Goal: Task Accomplishment & Management: Manage account settings

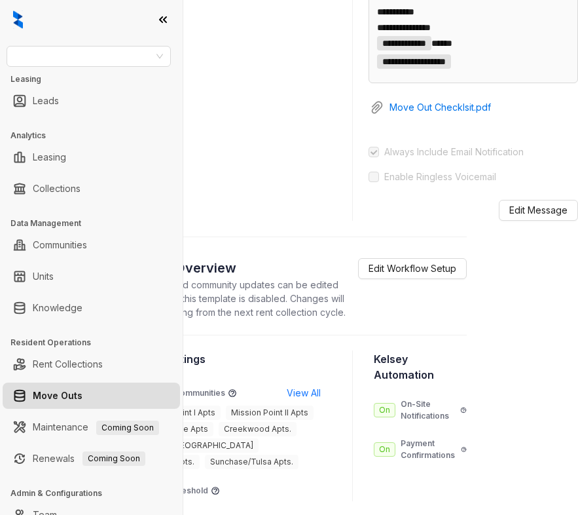
scroll to position [815, 80]
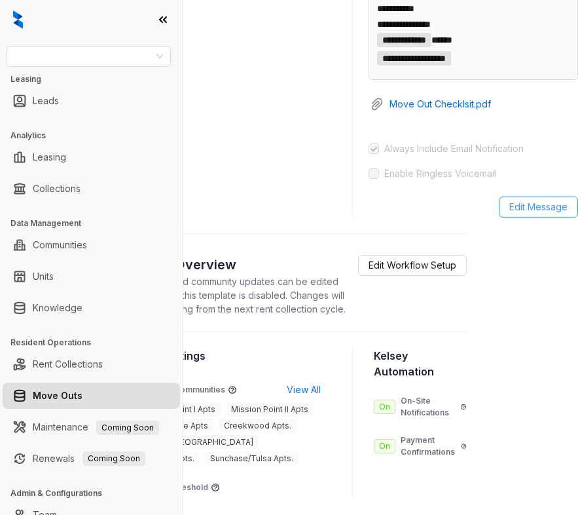
click at [538, 214] on span "Edit Message" at bounding box center [538, 207] width 58 height 14
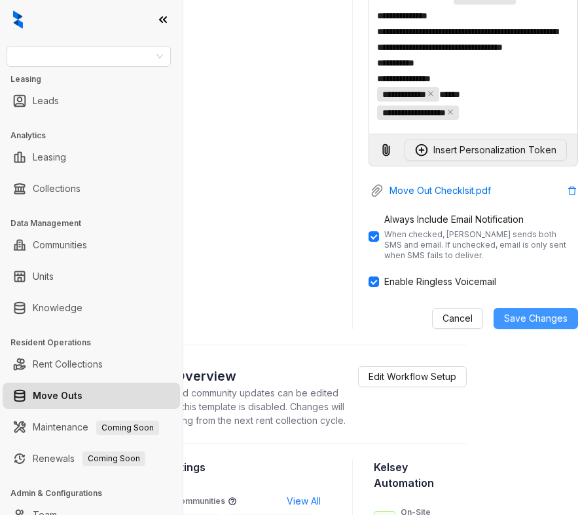
click at [515, 325] on span "Save Changes" at bounding box center [536, 318] width 64 height 14
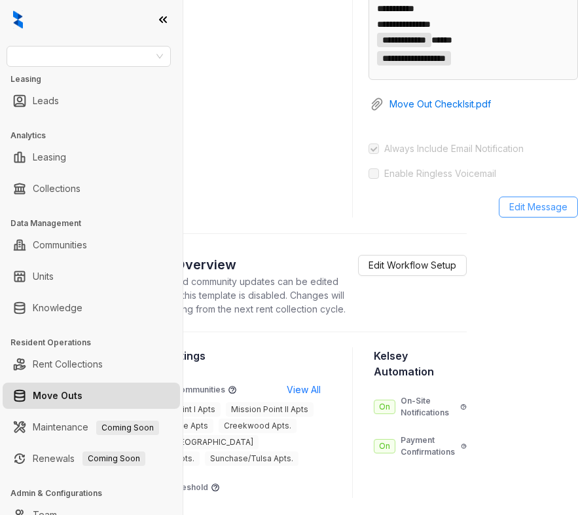
click at [528, 214] on span "Edit Message" at bounding box center [538, 207] width 58 height 14
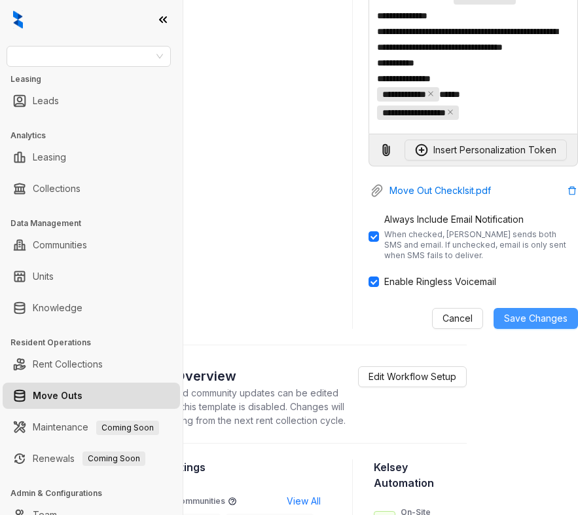
click at [530, 325] on span "Save Changes" at bounding box center [536, 318] width 64 height 14
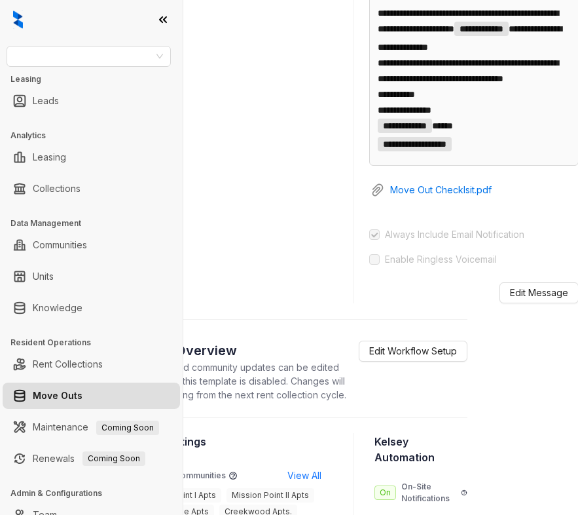
scroll to position [722, 79]
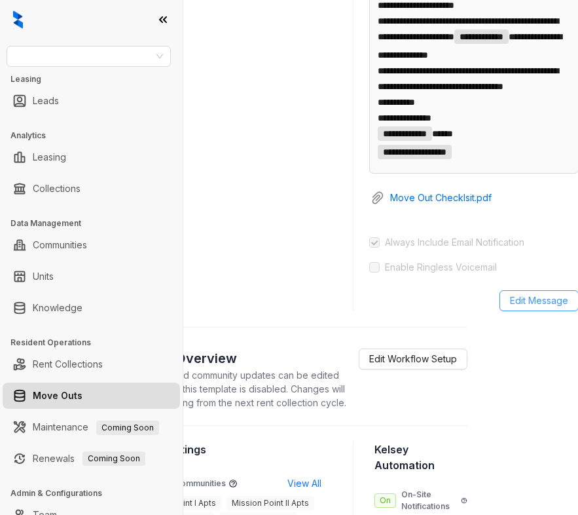
click at [521, 308] on span "Edit Message" at bounding box center [539, 300] width 58 height 14
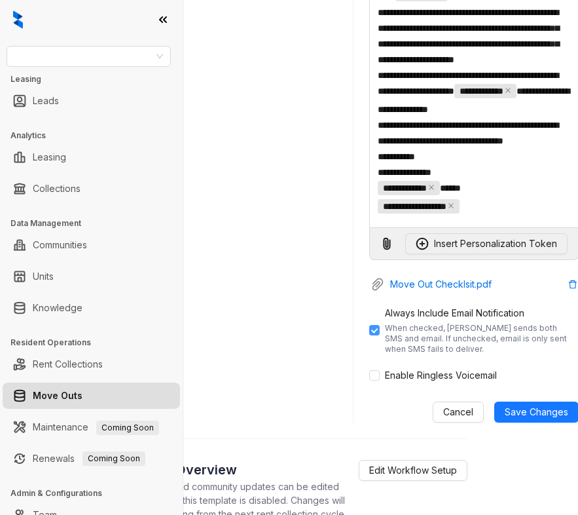
scroll to position [722, 80]
click at [532, 419] on span "Save Changes" at bounding box center [536, 412] width 64 height 14
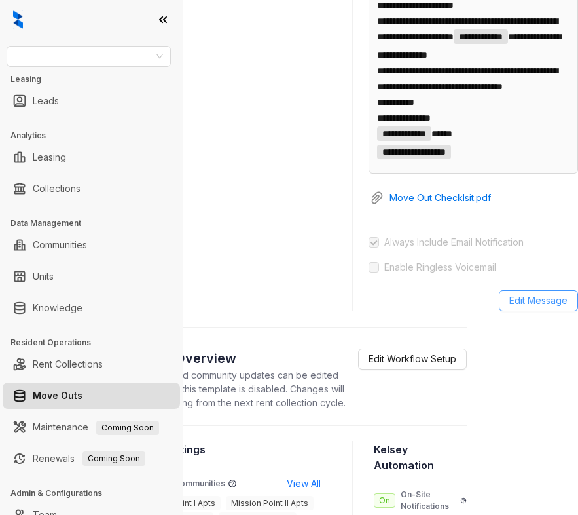
click at [534, 308] on span "Edit Message" at bounding box center [538, 300] width 58 height 14
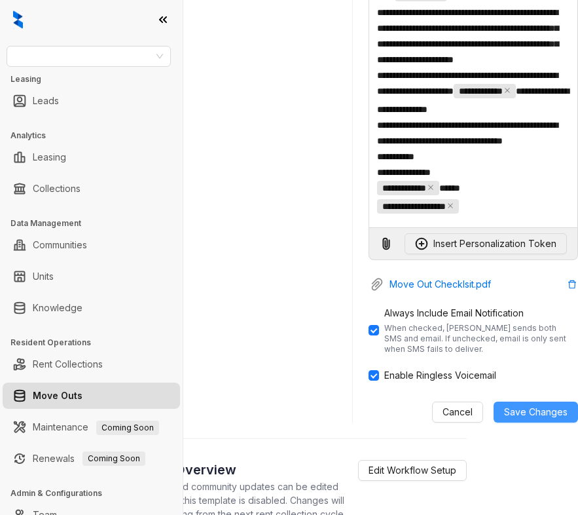
click at [537, 419] on span "Save Changes" at bounding box center [536, 412] width 64 height 14
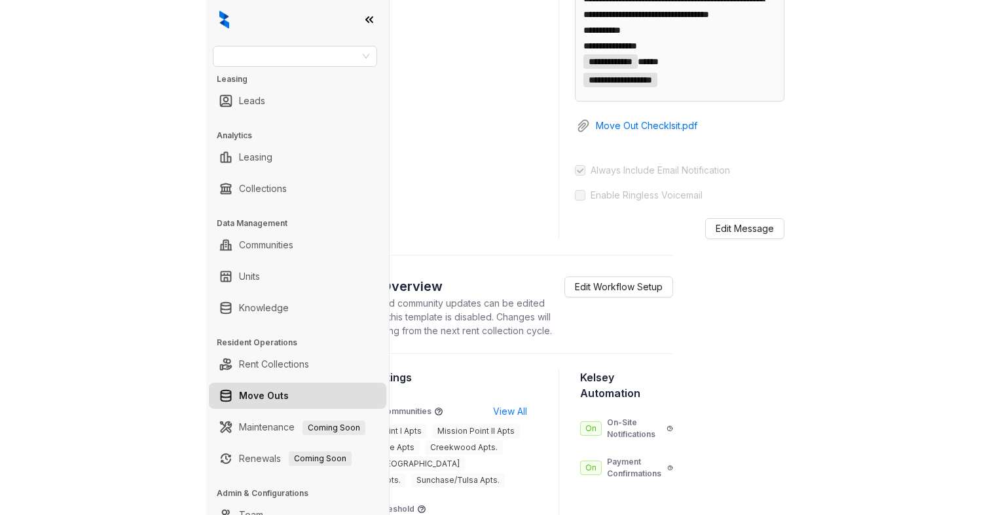
scroll to position [769, 80]
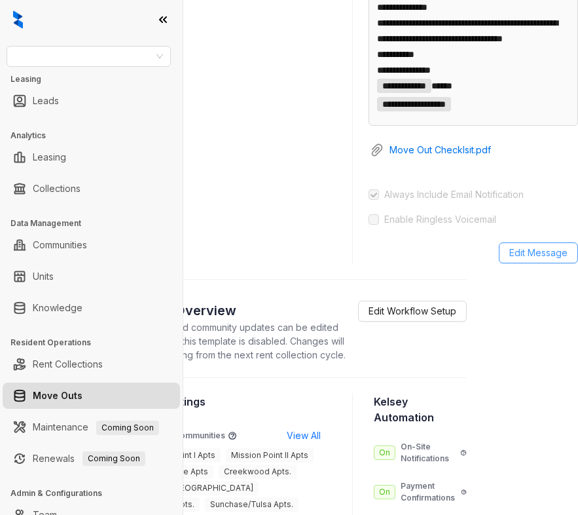
click at [527, 260] on span "Edit Message" at bounding box center [538, 253] width 58 height 14
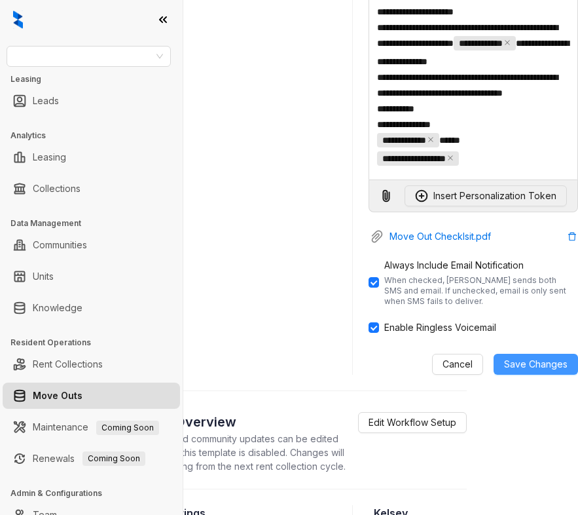
click at [534, 371] on span "Save Changes" at bounding box center [536, 364] width 64 height 14
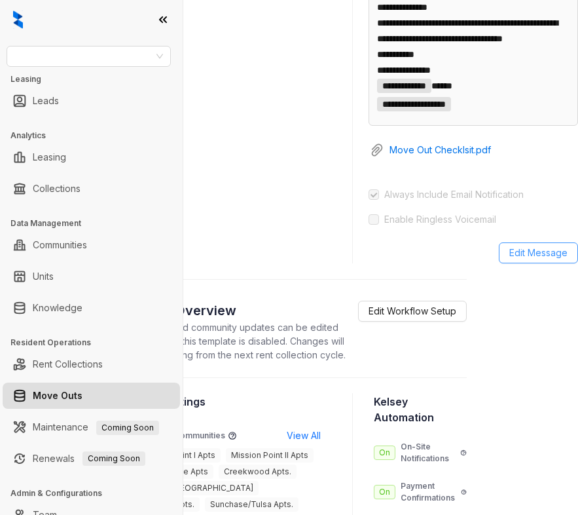
click at [527, 260] on span "Edit Message" at bounding box center [538, 253] width 58 height 14
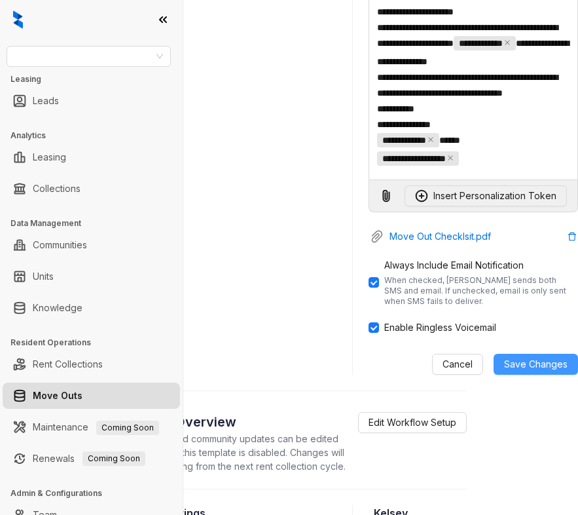
click at [528, 371] on span "Save Changes" at bounding box center [536, 364] width 64 height 14
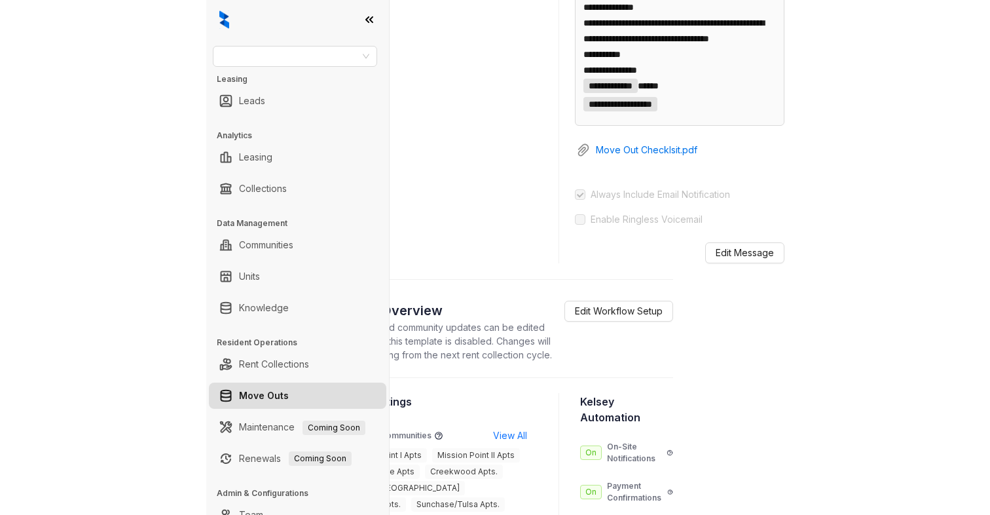
scroll to position [749, 0]
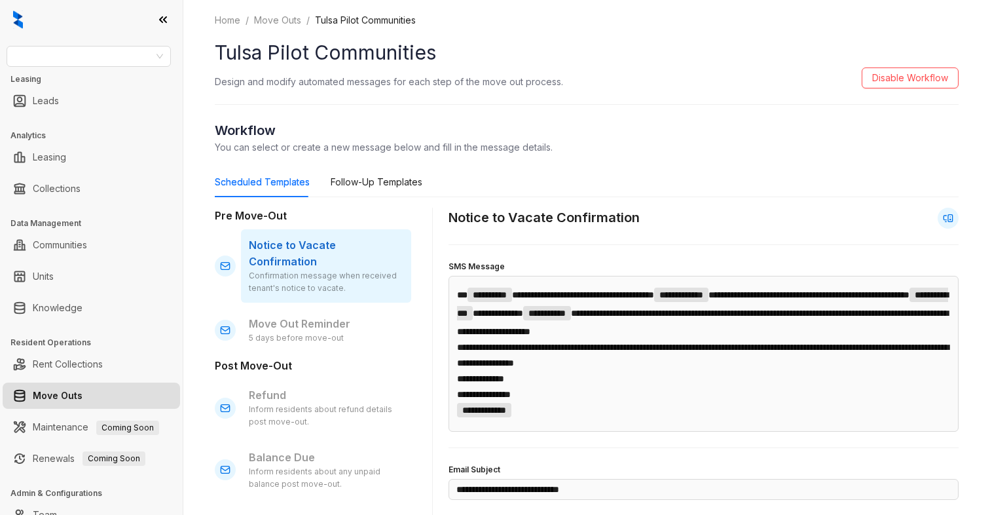
click at [75, 393] on link "Move Outs" at bounding box center [58, 395] width 50 height 26
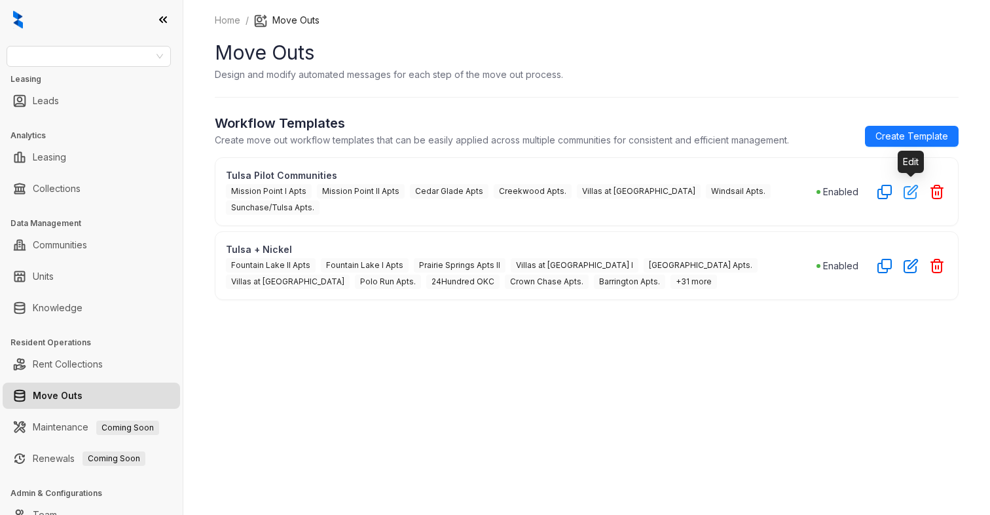
click at [906, 192] on icon "button" at bounding box center [911, 191] width 15 height 15
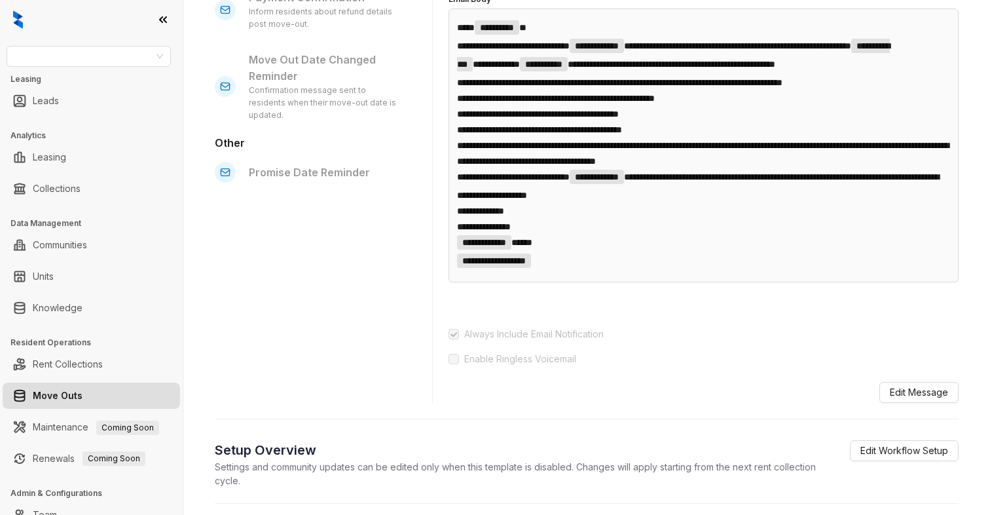
scroll to position [523, 0]
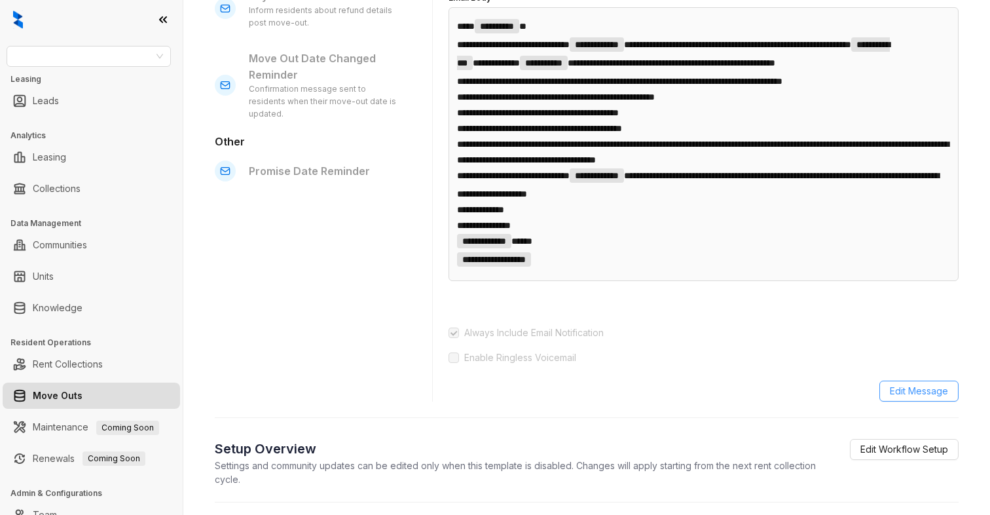
click at [909, 398] on span "Edit Message" at bounding box center [919, 391] width 58 height 14
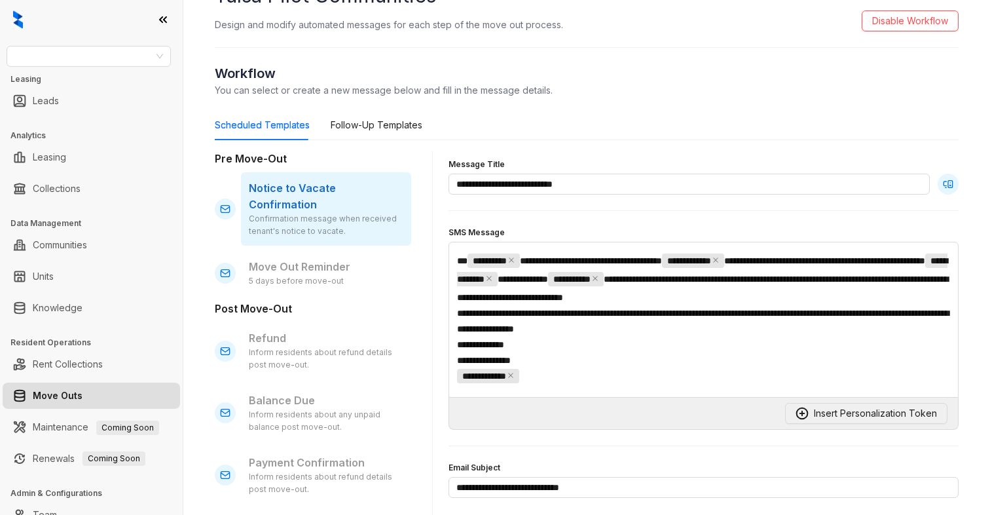
scroll to position [58, 0]
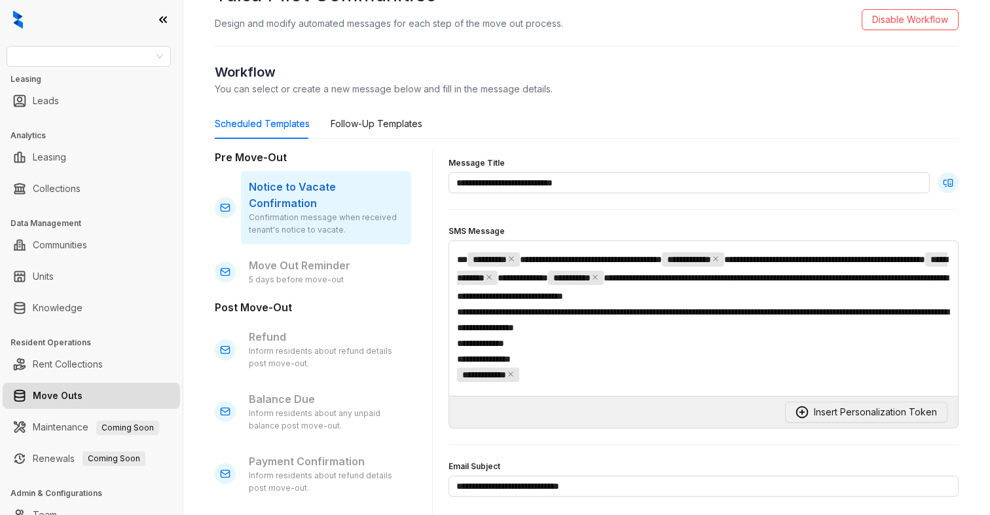
click at [641, 63] on h2 "Workflow" at bounding box center [587, 72] width 744 height 20
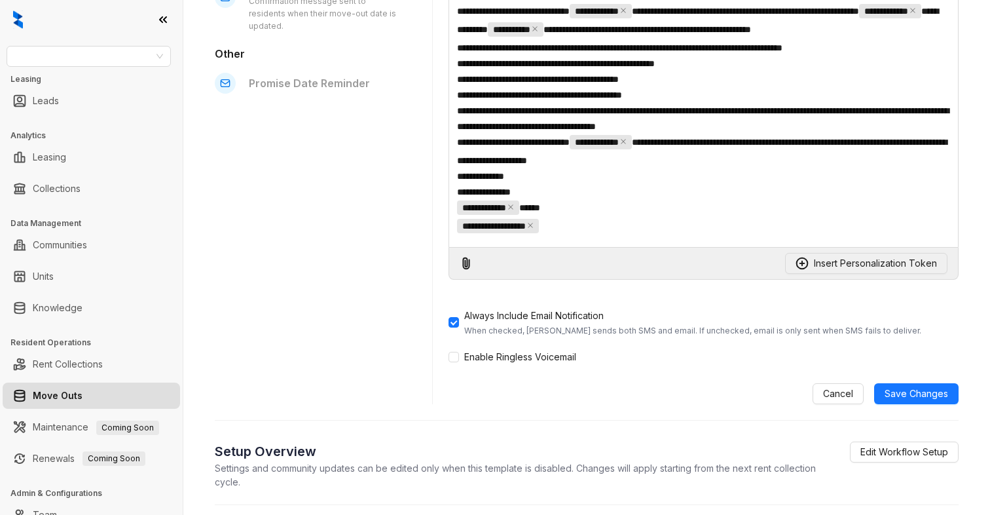
scroll to position [582, 0]
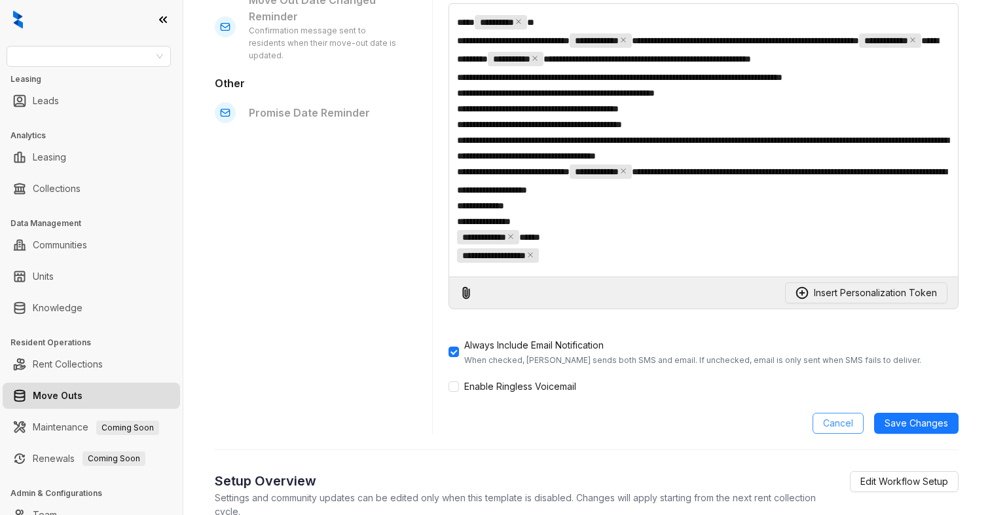
click at [830, 434] on button "Cancel" at bounding box center [838, 423] width 51 height 21
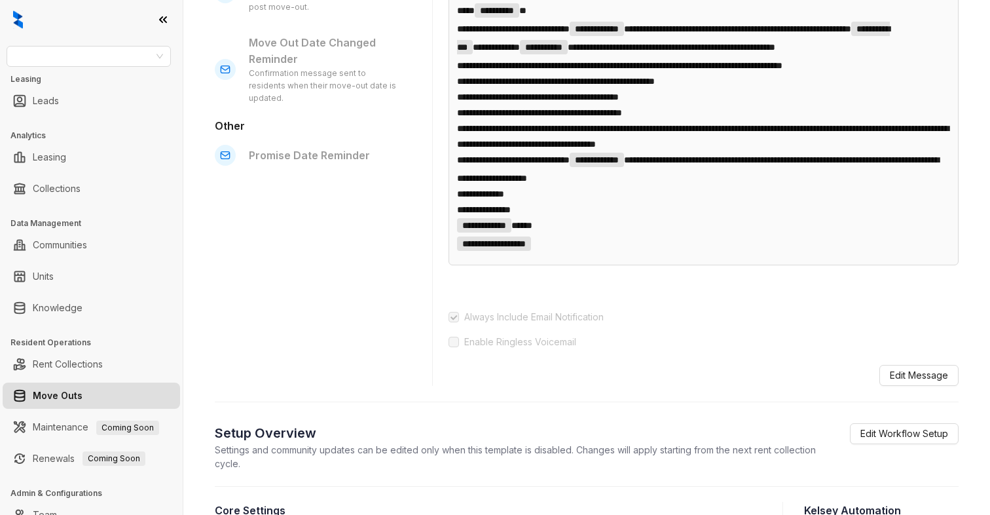
scroll to position [495, 0]
